Goal: Obtain resource: Download file/media

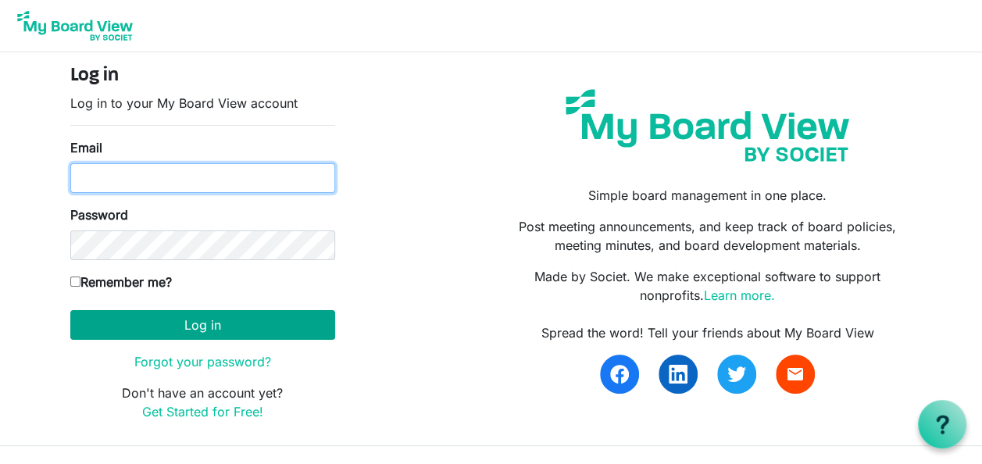
type input "[EMAIL_ADDRESS][DOMAIN_NAME]"
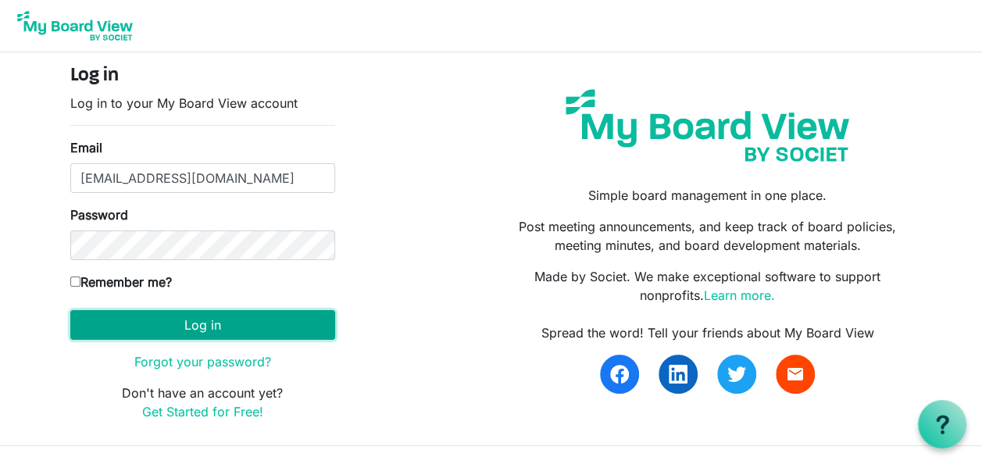
click at [281, 313] on button "Log in" at bounding box center [202, 325] width 265 height 30
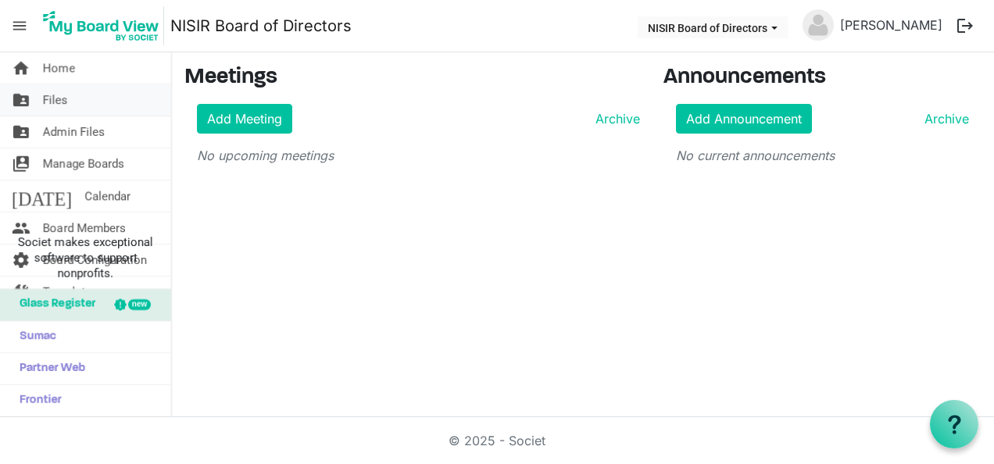
click at [55, 101] on span "Files" at bounding box center [55, 99] width 25 height 31
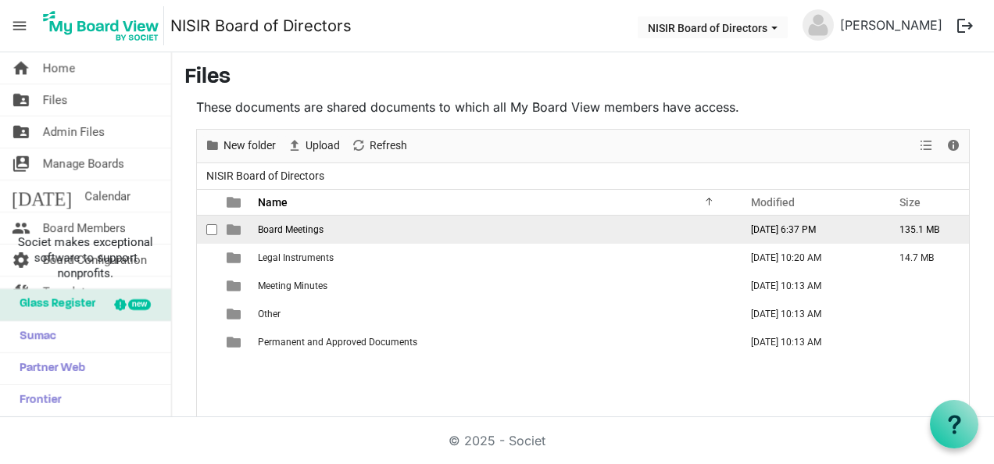
click at [275, 230] on span "Board Meetings" at bounding box center [291, 229] width 66 height 11
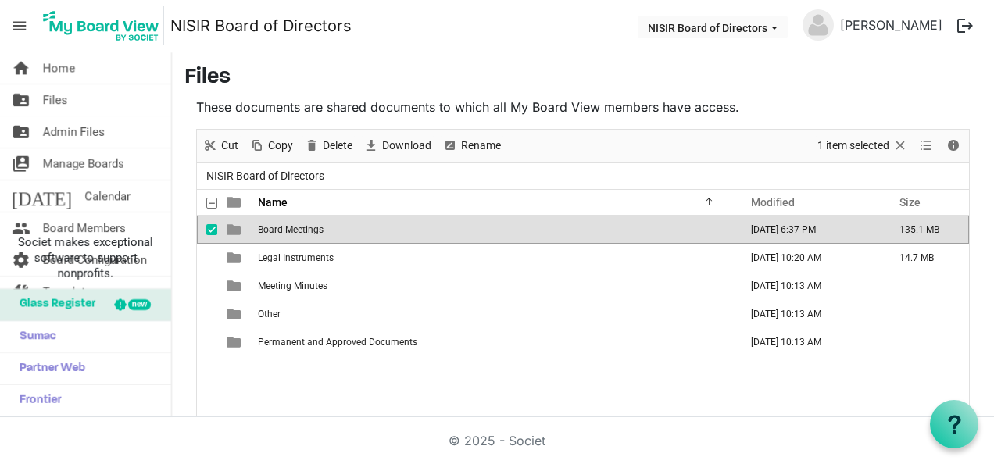
click at [275, 230] on span "Board Meetings" at bounding box center [291, 229] width 66 height 11
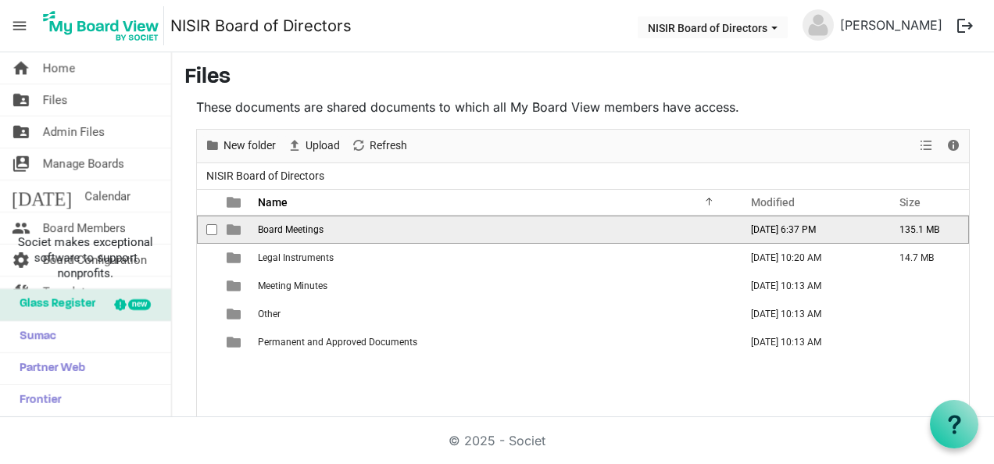
click at [275, 230] on span "Board Meetings" at bounding box center [291, 229] width 66 height 11
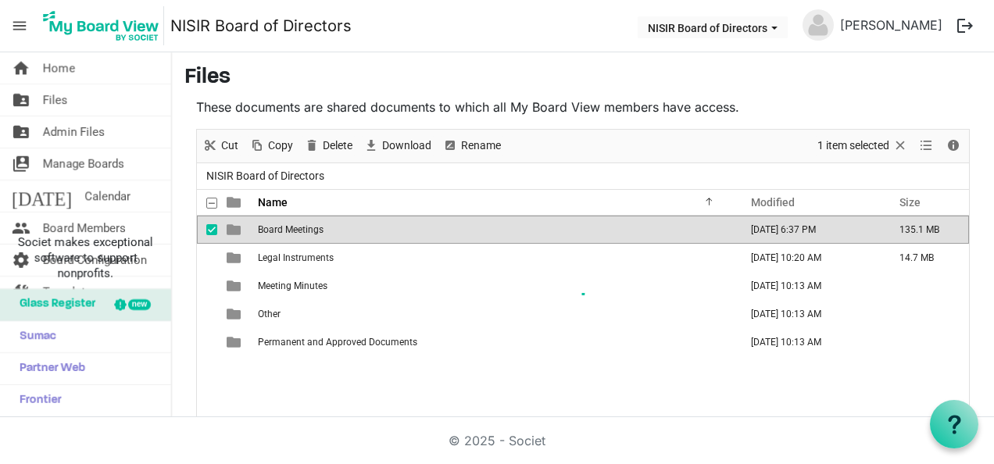
scroll to position [62, 0]
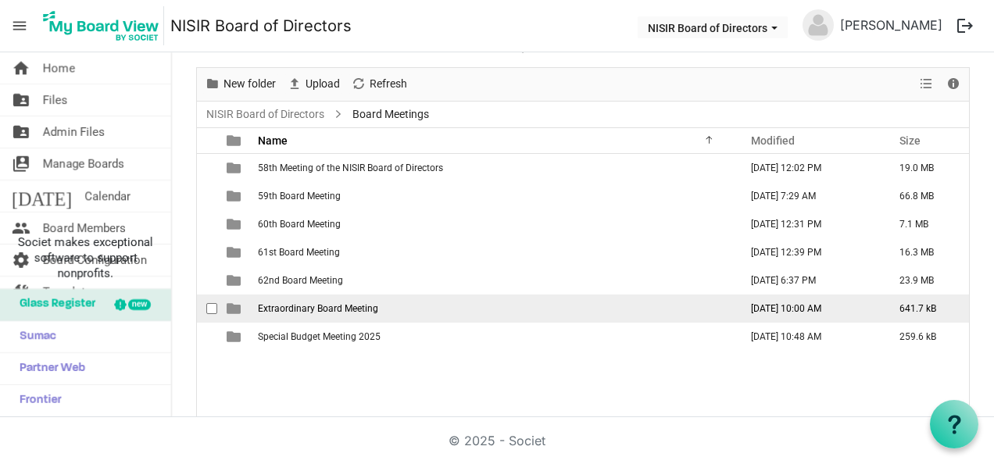
click at [317, 309] on span "Extraordinary Board Meeting" at bounding box center [318, 308] width 120 height 11
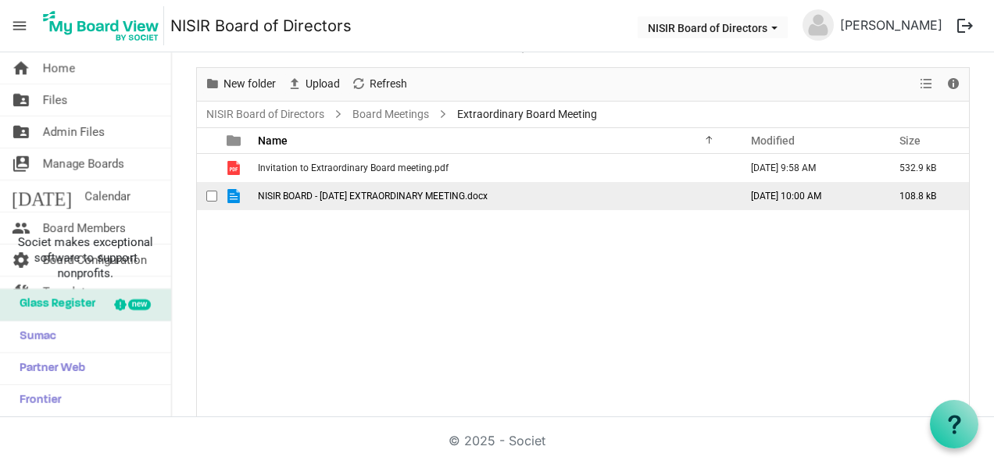
click at [338, 197] on span "NISIR BOARD - JUNE 2024 EXTRAORDINARY MEETING.docx" at bounding box center [373, 196] width 230 height 11
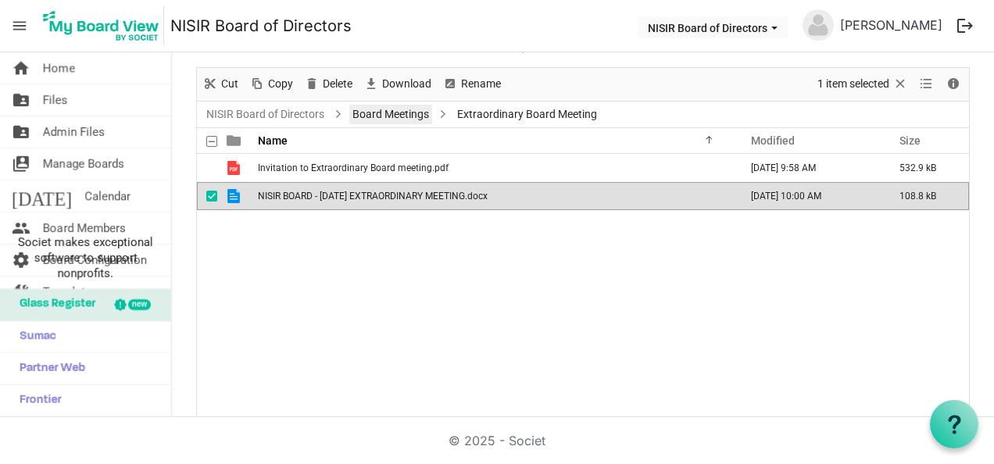
click at [382, 113] on link "Board Meetings" at bounding box center [390, 115] width 83 height 20
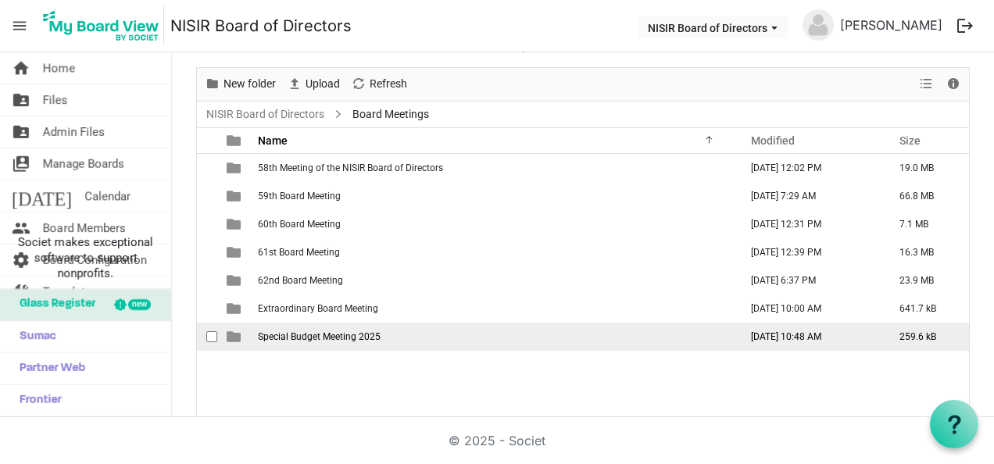
click at [311, 335] on span "Special Budget Meeting 2025" at bounding box center [319, 336] width 123 height 11
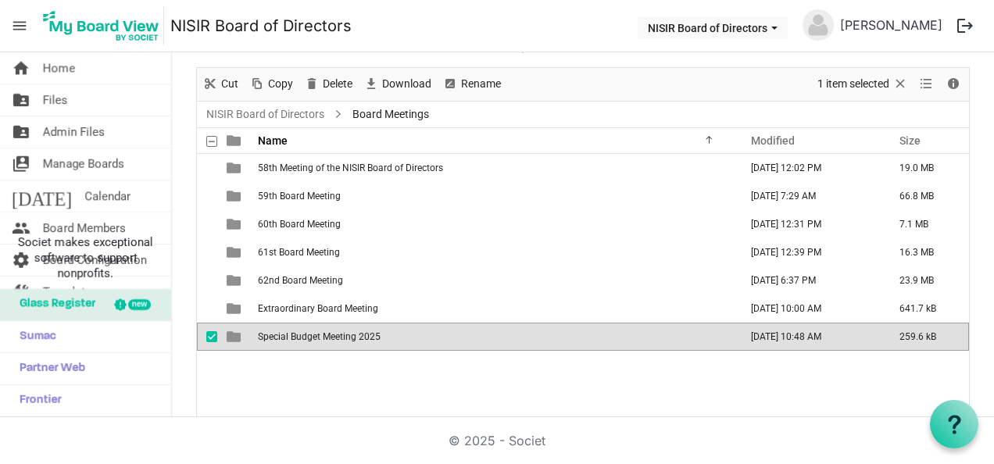
click at [311, 335] on span "Special Budget Meeting 2025" at bounding box center [319, 336] width 123 height 11
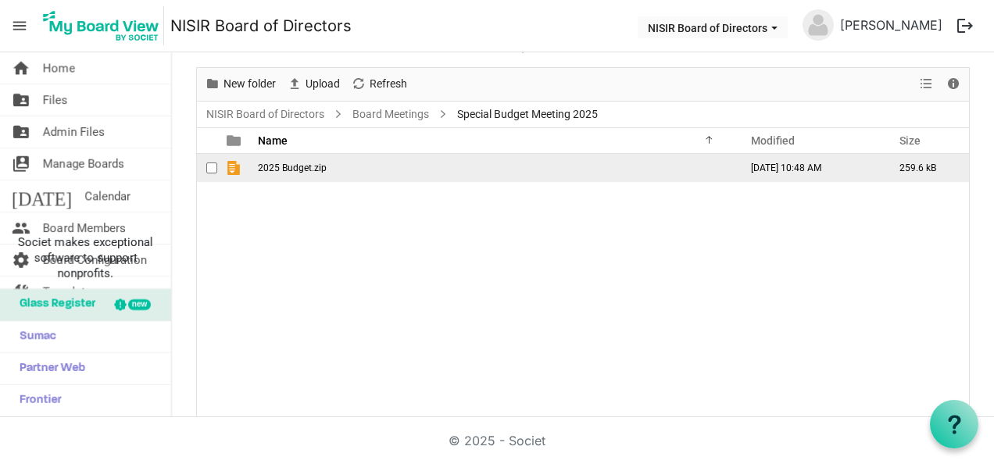
click at [308, 163] on span "2025 Budget.zip" at bounding box center [292, 168] width 69 height 11
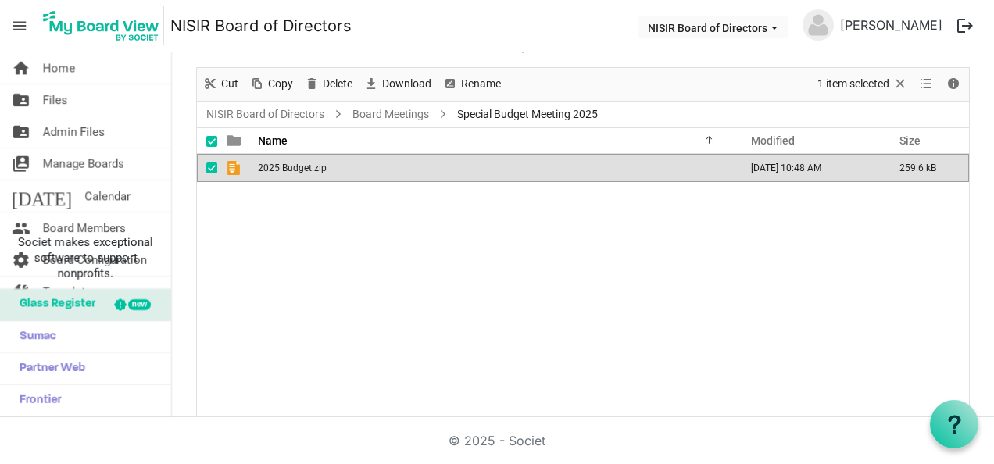
click at [308, 163] on span "2025 Budget.zip" at bounding box center [292, 168] width 69 height 11
click at [367, 116] on link "Board Meetings" at bounding box center [390, 115] width 83 height 20
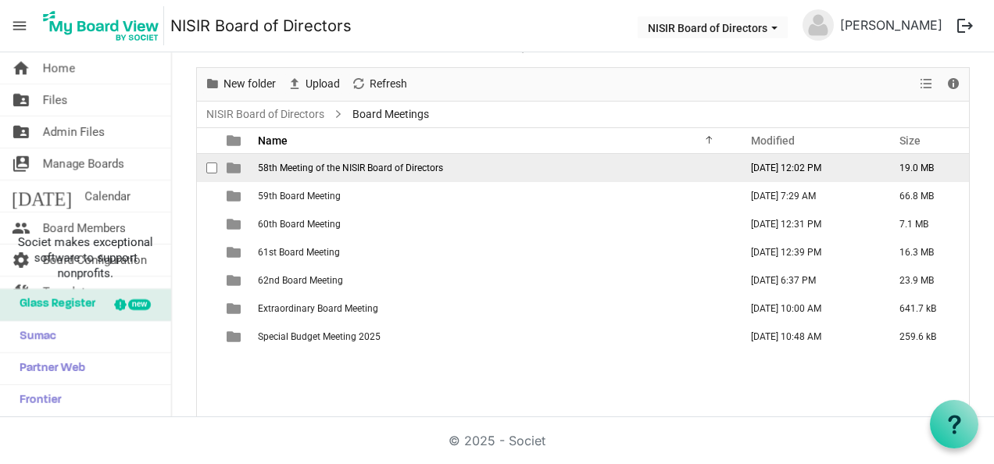
click at [334, 165] on span "58th Meeting of the NISIR Board of Directors" at bounding box center [350, 168] width 185 height 11
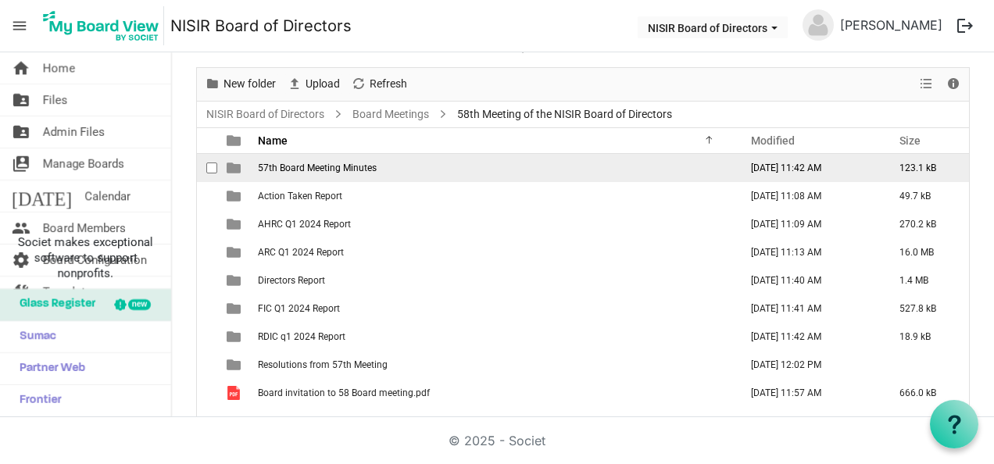
click at [334, 165] on span "57th Board Meeting Minutes" at bounding box center [317, 168] width 119 height 11
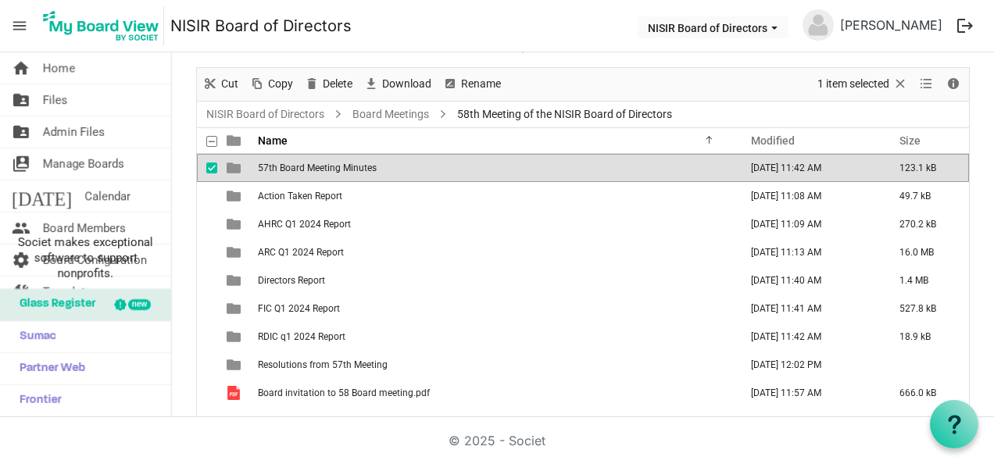
click at [334, 165] on span "57th Board Meeting Minutes" at bounding box center [317, 168] width 119 height 11
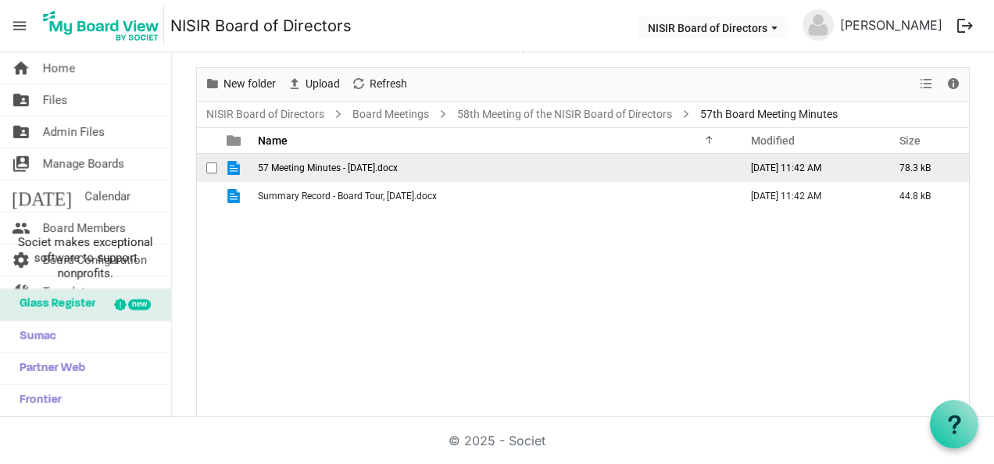
click at [324, 165] on span "57 Meeting Minutes - 1.03.24.docx" at bounding box center [328, 168] width 140 height 11
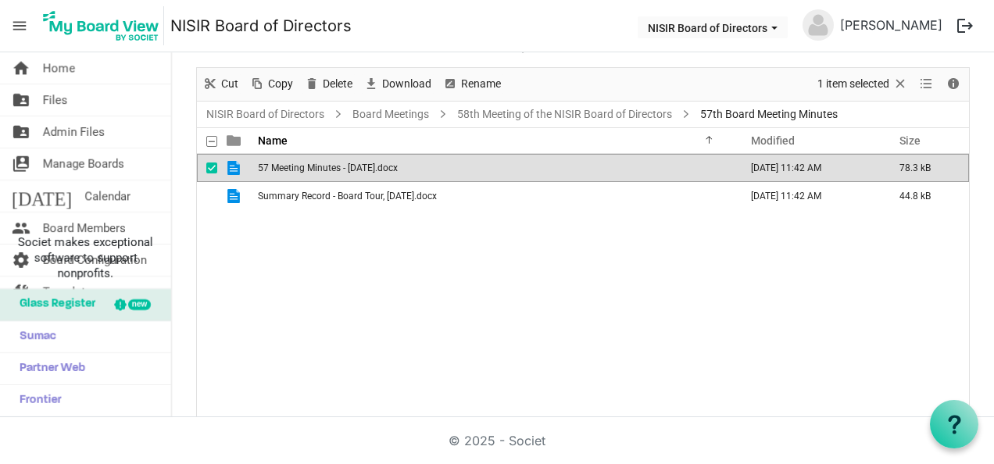
click at [324, 165] on span "57 Meeting Minutes - 1.03.24.docx" at bounding box center [328, 168] width 140 height 11
